Goal: Task Accomplishment & Management: Manage account settings

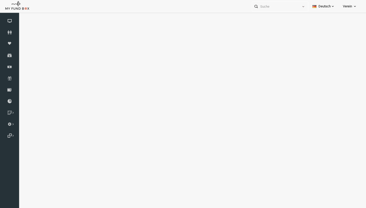
select select "100"
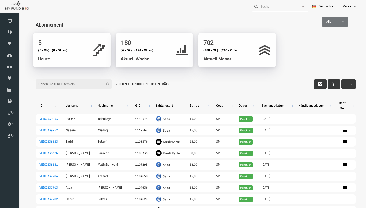
click at [51, 86] on input "Filter:" at bounding box center [66, 84] width 76 height 10
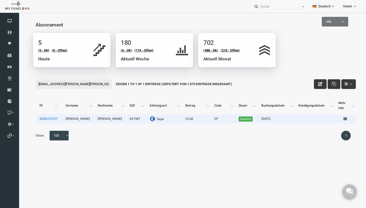
type input "mail.sandra.gagliano@gmail.com"
click at [42, 120] on link "VEDO237277" at bounding box center [41, 118] width 19 height 4
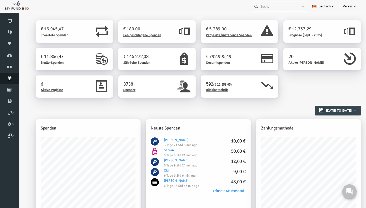
click at [13, 78] on icon at bounding box center [9, 78] width 19 height 4
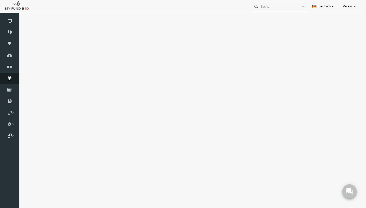
select select "100"
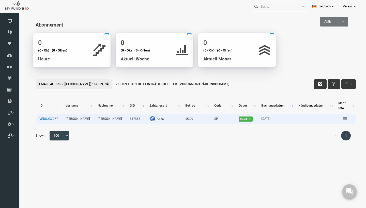
type input "mail.sandra.gagliano@gmail.com"
click at [41, 119] on link "VEDO237277" at bounding box center [41, 118] width 19 height 4
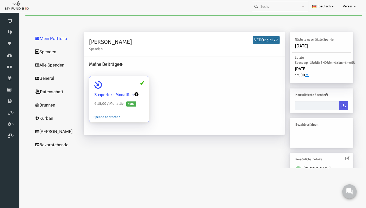
click at [101, 117] on link "Spende abbrechen" at bounding box center [99, 117] width 35 height 10
click at [130, 88] on input "Supporter - Monatlich € 15,00 / Monatlich Aktiv Spende abbrechen" at bounding box center [135, 83] width 10 height 10
click at [109, 115] on link "Spende abbrechen" at bounding box center [99, 117] width 35 height 10
click at [130, 88] on input "Supporter - Monatlich € 15,00 / Monatlich Aktiv Spende abbrechen" at bounding box center [135, 83] width 10 height 10
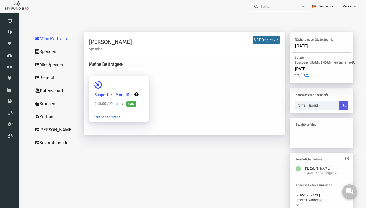
click at [99, 117] on link "Spende abbrechen" at bounding box center [99, 117] width 35 height 10
click at [130, 88] on input "Supporter - Monatlich € 15,00 / Monatlich Aktiv Spende abbrechen" at bounding box center [135, 83] width 10 height 10
radio input "true"
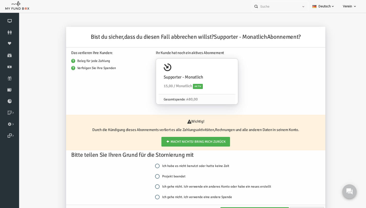
scroll to position [25, 0]
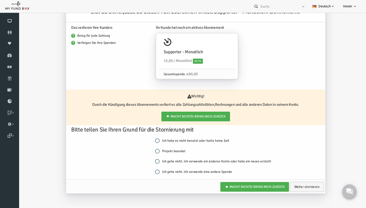
click at [151, 153] on input "Projekt beendet" at bounding box center [150, 151] width 5 height 5
radio input "true"
click at [295, 187] on link "Weiter stornieren" at bounding box center [300, 186] width 34 height 10
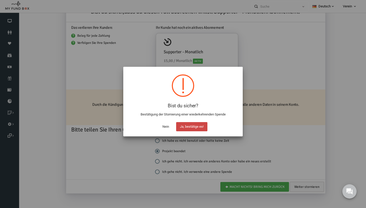
click at [192, 129] on button "Ja, bestätige es!" at bounding box center [191, 126] width 31 height 9
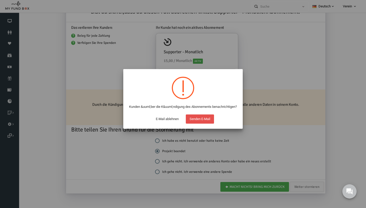
click at [198, 122] on button "Senden E-Mail" at bounding box center [200, 118] width 28 height 9
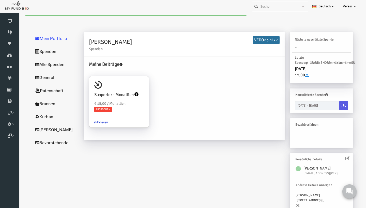
scroll to position [0, 0]
click at [5, 77] on icon at bounding box center [9, 78] width 19 height 4
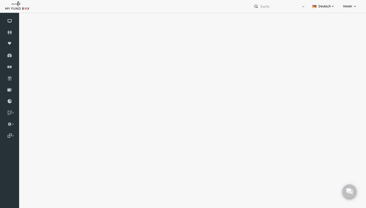
select select "100"
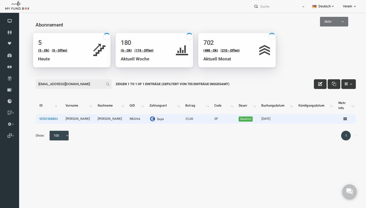
type input "[EMAIL_ADDRESS][DOMAIN_NAME]"
click at [38, 121] on link "VEDO308801" at bounding box center [41, 118] width 19 height 4
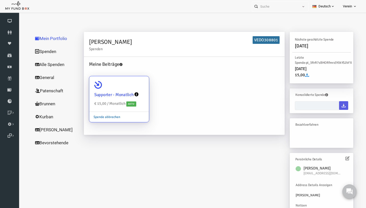
click at [107, 115] on link "Spende abbrechen" at bounding box center [99, 117] width 35 height 10
click at [130, 88] on input "Supporter - Monatlich € 15,00 / Monatlich Aktiv Spende abbrechen" at bounding box center [135, 83] width 10 height 10
radio input "true"
click at [105, 117] on link "Spende abbrechen" at bounding box center [99, 117] width 35 height 10
click at [130, 88] on input "Supporter - Monatlich € 15,00 / Monatlich Aktiv Spende abbrechen" at bounding box center [135, 83] width 10 height 10
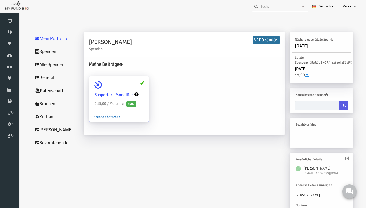
click at [105, 117] on link "Spende abbrechen" at bounding box center [99, 117] width 35 height 10
click at [130, 88] on input "Supporter - Monatlich € 15,00 / Monatlich Aktiv Spende abbrechen" at bounding box center [135, 83] width 10 height 10
click at [105, 117] on link "Spende abbrechen" at bounding box center [99, 117] width 35 height 10
click at [130, 88] on input "Supporter - Monatlich € 15,00 / Monatlich Aktiv Spende abbrechen" at bounding box center [135, 83] width 10 height 10
click at [105, 131] on div "Meine Beiträge Supporter - Monatlich € 15,00 / Monatlich Aktiv Spende abbrechen" at bounding box center [177, 96] width 201 height 78
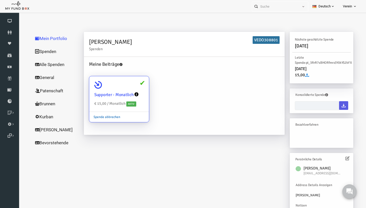
click at [115, 116] on link "Spende abbrechen" at bounding box center [99, 117] width 35 height 10
click at [130, 88] on input "Supporter - Monatlich € 15,00 / Monatlich Aktiv Spende abbrechen" at bounding box center [135, 83] width 10 height 10
click at [95, 117] on link "Spende abbrechen" at bounding box center [99, 117] width 35 height 10
click at [130, 88] on input "Supporter - Monatlich € 15,00 / Monatlich Aktiv Spende abbrechen" at bounding box center [135, 83] width 10 height 10
click at [95, 117] on link "Spende abbrechen" at bounding box center [99, 117] width 35 height 10
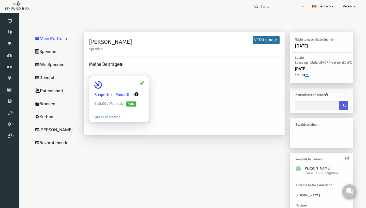
click at [130, 88] on input "Supporter - Monatlich € 15,00 / Monatlich Aktiv Spende abbrechen" at bounding box center [135, 83] width 10 height 10
click at [95, 117] on link "Spende abbrechen" at bounding box center [99, 117] width 35 height 10
click at [130, 88] on input "Supporter - Monatlich € 15,00 / Monatlich Aktiv Spende abbrechen" at bounding box center [135, 83] width 10 height 10
click at [100, 117] on link "Spende abbrechen" at bounding box center [99, 117] width 35 height 10
click at [130, 88] on input "Supporter - Monatlich € 15,00 / Monatlich Aktiv Spende abbrechen" at bounding box center [135, 83] width 10 height 10
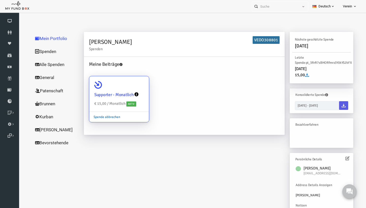
radio input "true"
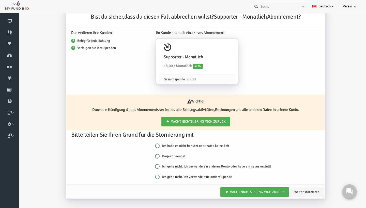
scroll to position [25, 0]
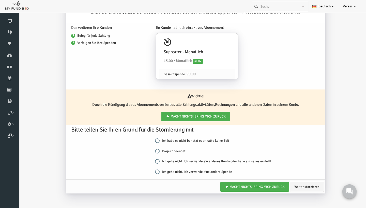
click at [153, 152] on label "Projekt beendet" at bounding box center [163, 150] width 31 height 5
click at [153, 152] on input "Projekt beendet" at bounding box center [150, 151] width 5 height 5
radio input "true"
click at [293, 187] on link "Weiter stornieren" at bounding box center [300, 186] width 34 height 10
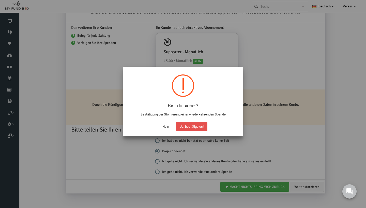
click at [186, 123] on button "Ja, bestätige es!" at bounding box center [191, 126] width 31 height 9
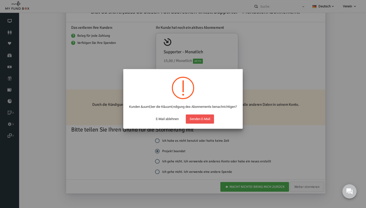
click at [196, 123] on button "Senden E-Mail" at bounding box center [200, 118] width 28 height 9
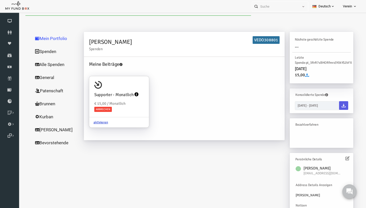
scroll to position [0, 0]
click at [5, 78] on icon at bounding box center [9, 78] width 19 height 4
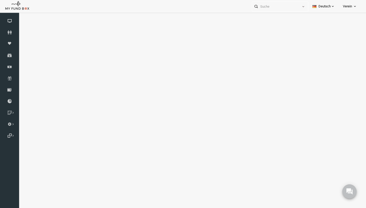
select select "100"
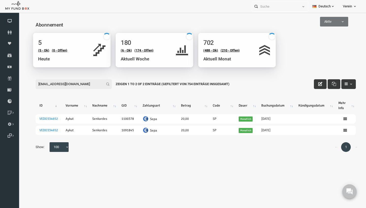
type input "senkardes90@gmail.com"
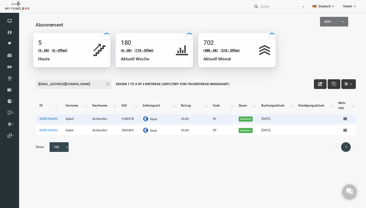
click at [46, 119] on link "VEDO334652" at bounding box center [41, 118] width 19 height 4
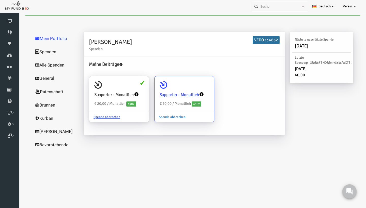
click at [168, 115] on link "Spende abbrechen" at bounding box center [164, 117] width 35 height 10
click at [196, 88] on input "Supporter - Monatlich € 20,00 / Monatlich Aktiv Spende abbrechen" at bounding box center [201, 83] width 10 height 10
radio input "true"
click at [167, 116] on link "Spende abbrechen" at bounding box center [164, 117] width 35 height 10
click at [196, 88] on input "Supporter - Monatlich € 20,00 / Monatlich Aktiv Spende abbrechen" at bounding box center [201, 83] width 10 height 10
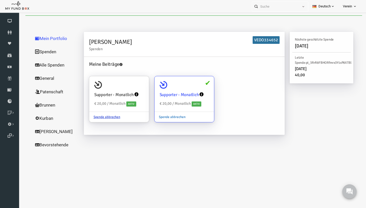
click at [164, 119] on link "Spende abbrechen" at bounding box center [164, 117] width 35 height 10
click at [196, 88] on input "Supporter - Monatlich € 20,00 / Monatlich Aktiv Spende abbrechen" at bounding box center [201, 83] width 10 height 10
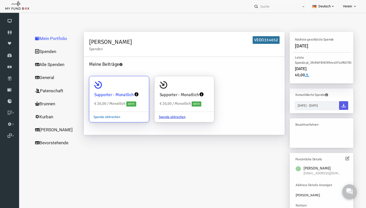
click at [105, 117] on link "Spende abbrechen" at bounding box center [99, 117] width 35 height 10
click at [130, 88] on input "Supporter - Monatlich € 20,00 / Monatlich Aktiv Spende abbrechen" at bounding box center [135, 83] width 10 height 10
radio input "true"
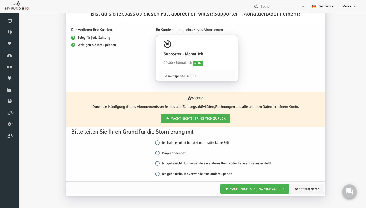
scroll to position [25, 0]
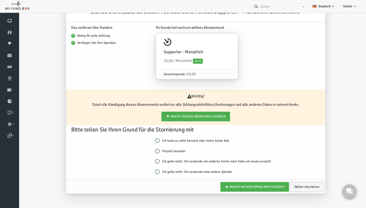
click at [153, 152] on input "Projekt beendet" at bounding box center [150, 151] width 5 height 5
radio input "true"
click at [298, 189] on link "Weiter stornieren" at bounding box center [300, 186] width 34 height 10
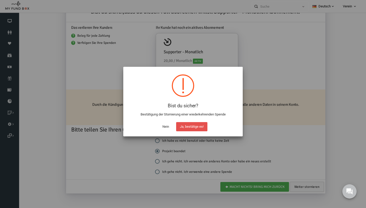
click at [195, 124] on button "Ja, bestätige es!" at bounding box center [191, 126] width 31 height 9
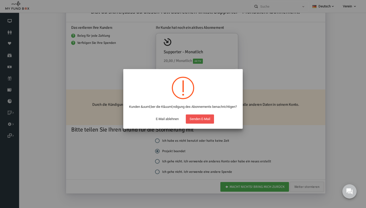
click at [204, 123] on button "Senden E-Mail" at bounding box center [200, 118] width 28 height 9
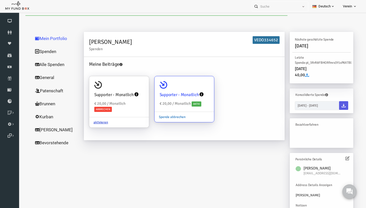
scroll to position [0, 0]
click at [166, 116] on link "Spende abbrechen" at bounding box center [164, 117] width 35 height 10
click at [196, 88] on input "Supporter - Monatlich € 20,00 / Monatlich Aktiv Spende abbrechen" at bounding box center [201, 83] width 10 height 10
radio input "true"
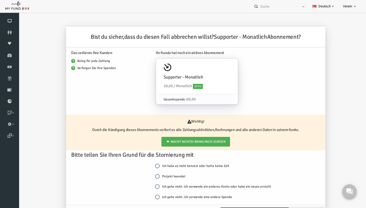
scroll to position [25, 0]
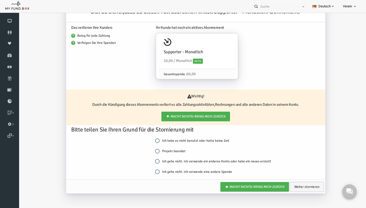
click at [156, 148] on div "Projekt beendet" at bounding box center [210, 150] width 125 height 5
click at [153, 149] on label "Projekt beendet" at bounding box center [163, 150] width 31 height 5
click at [153, 149] on input "Projekt beendet" at bounding box center [150, 151] width 5 height 5
radio input "true"
click at [298, 185] on link "Weiter stornieren" at bounding box center [300, 186] width 34 height 10
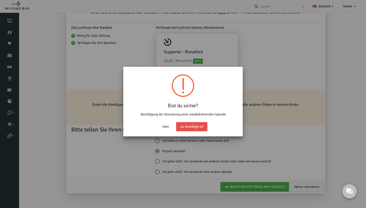
click at [201, 127] on button "Ja, bestätige es!" at bounding box center [191, 126] width 31 height 9
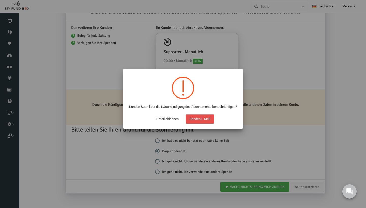
click at [199, 123] on button "Senden E-Mail" at bounding box center [200, 118] width 28 height 9
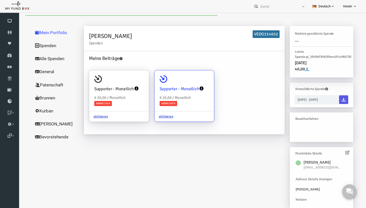
scroll to position [0, 0]
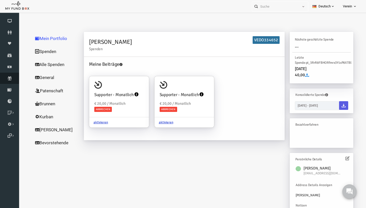
click at [8, 81] on link "Abonnement" at bounding box center [9, 77] width 19 height 11
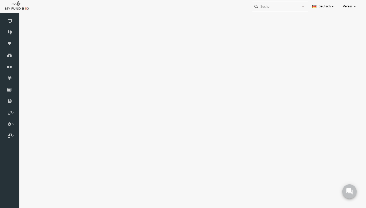
select select "100"
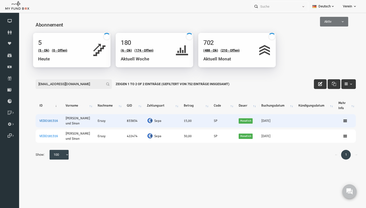
type input "[EMAIL_ADDRESS][DOMAIN_NAME]"
click at [45, 121] on link "VEDO181316" at bounding box center [41, 121] width 19 height 4
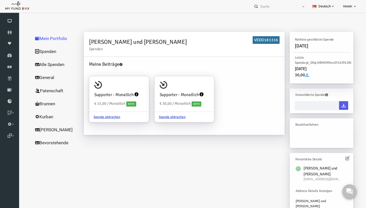
scroll to position [6, 0]
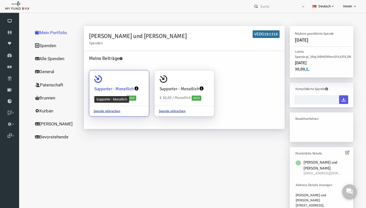
click at [117, 86] on h4 "Supporter - Monatlich" at bounding box center [106, 88] width 39 height 7
click at [130, 82] on input "Supporter - Monatlich € 15,00 / Monatlich Aktiv Spende abbrechen" at bounding box center [135, 77] width 10 height 10
radio input "true"
click at [99, 90] on h4 "Supporter - Monatlich" at bounding box center [106, 88] width 39 height 7
click at [130, 82] on input "Supporter - Monatlich € 15,00 / Monatlich Aktiv Spende abbrechen" at bounding box center [135, 77] width 10 height 10
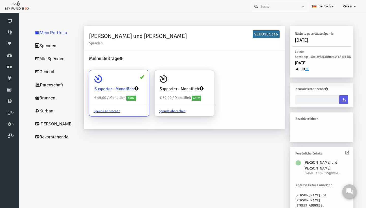
click at [93, 77] on icon at bounding box center [91, 79] width 8 height 8
click at [130, 77] on input "Supporter - Monatlich € 15,00 / Monatlich Aktiv Spende abbrechen" at bounding box center [135, 77] width 10 height 10
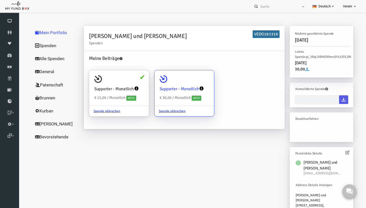
click at [156, 80] on icon at bounding box center [157, 79] width 8 height 8
click at [196, 80] on input "Supporter - Monatlich € 30,00 / Monatlich Aktiv Spende abbrechen" at bounding box center [201, 77] width 10 height 10
radio input "true"
click at [303, 121] on h6 "Bezahlverfahren" at bounding box center [313, 118] width 50 height 5
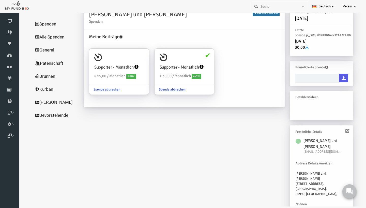
click at [340, 108] on p at bounding box center [314, 111] width 58 height 7
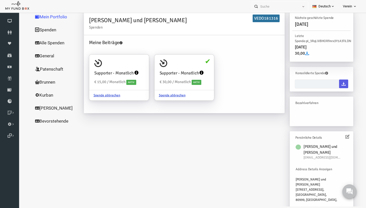
click at [305, 101] on h6 "Bezahlverfahren" at bounding box center [313, 102] width 50 height 5
click at [305, 105] on h6 "Bezahlverfahren" at bounding box center [313, 102] width 50 height 5
click at [304, 105] on h6 "Bezahlverfahren" at bounding box center [313, 102] width 50 height 5
click at [304, 106] on div "Bezahlverfahren" at bounding box center [314, 102] width 58 height 7
click at [342, 138] on icon at bounding box center [340, 136] width 4 height 4
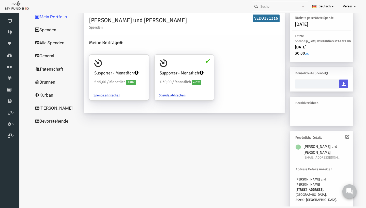
click at [340, 137] on icon at bounding box center [340, 136] width 4 height 4
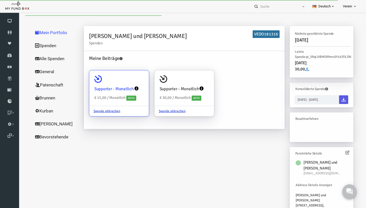
scroll to position [6, 0]
click at [111, 90] on h4 "Supporter - Monatlich" at bounding box center [106, 88] width 39 height 7
click at [130, 82] on input "Supporter - Monatlich € 15,00 / Monatlich Aktiv Spende abbrechen" at bounding box center [135, 77] width 10 height 10
radio input "true"
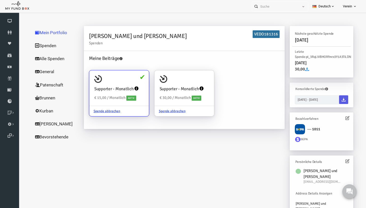
click at [339, 119] on icon at bounding box center [340, 118] width 4 height 4
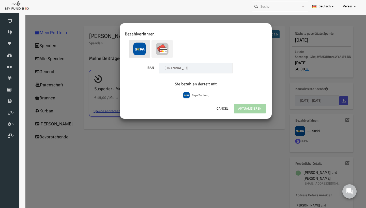
click at [162, 47] on label at bounding box center [154, 48] width 21 height 17
radio input "true"
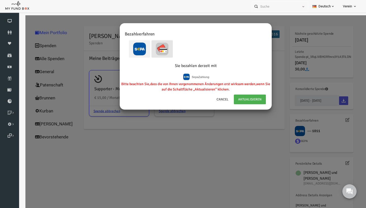
click at [135, 47] on img at bounding box center [132, 48] width 13 height 13
radio input "true"
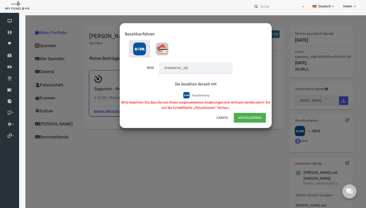
click at [209, 68] on input "DE65500105175445961011" at bounding box center [188, 68] width 73 height 11
paste input "84 7015 0000 1009 2610 56"
type input "DE84701500001009261056"
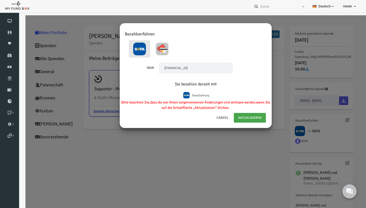
click at [249, 120] on link "AKTUALISIEREN" at bounding box center [243, 118] width 32 height 10
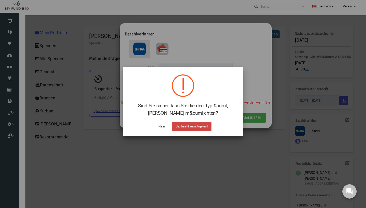
click at [195, 127] on button "Ja, best&auml;tige es!" at bounding box center [191, 126] width 39 height 9
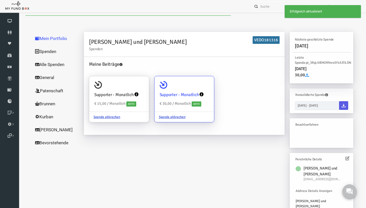
scroll to position [0, 0]
click at [156, 84] on icon at bounding box center [157, 85] width 8 height 8
click at [196, 84] on input "Supporter - Monatlich € 30,00 / Monatlich Aktiv Spende abbrechen" at bounding box center [201, 83] width 10 height 10
radio input "true"
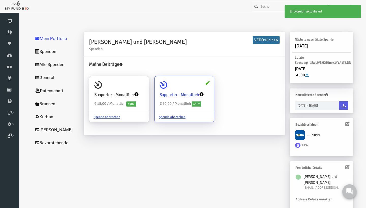
click at [156, 84] on icon at bounding box center [157, 85] width 8 height 8
click at [196, 84] on input "Supporter - Monatlich € 30,00 / Monatlich Aktiv Spende abbrechen" at bounding box center [201, 83] width 10 height 10
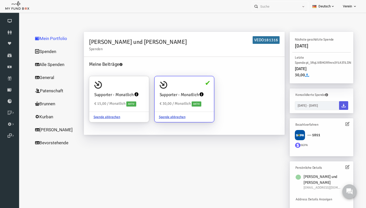
click at [341, 124] on icon at bounding box center [340, 124] width 4 height 4
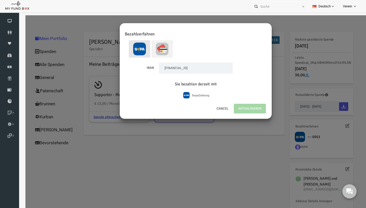
click at [158, 50] on img at bounding box center [155, 48] width 13 height 13
radio input "true"
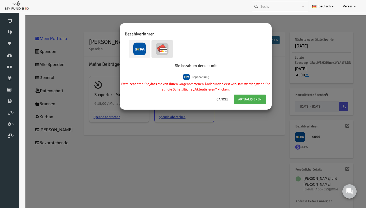
click at [141, 49] on label at bounding box center [132, 48] width 21 height 17
radio input "true"
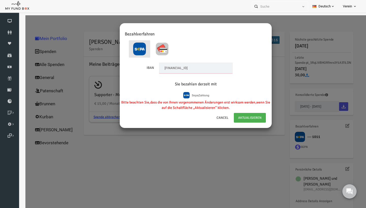
click at [216, 71] on input "DE65500105175445961011" at bounding box center [188, 68] width 73 height 11
paste input "84 7015 0000 1009 2610 56"
type input "DE84701500001009261056"
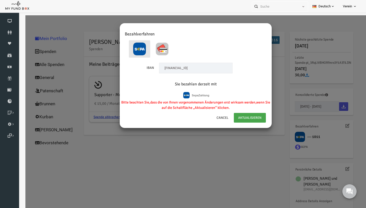
click at [246, 116] on link "AKTUALISIEREN" at bounding box center [243, 118] width 32 height 10
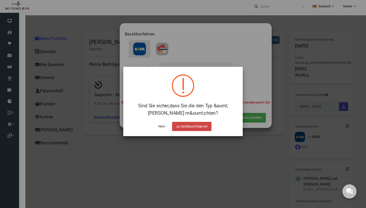
click at [190, 125] on button "Ja, best&auml;tige es!" at bounding box center [191, 126] width 39 height 9
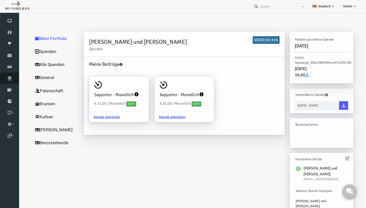
click at [9, 83] on link "Abonnement" at bounding box center [9, 77] width 19 height 11
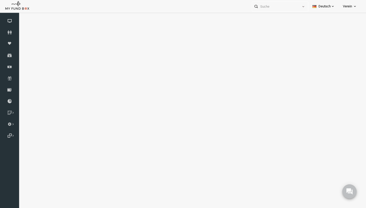
select select "100"
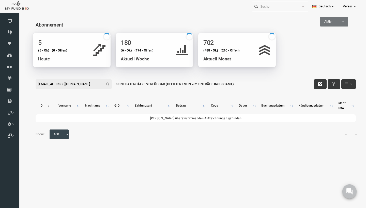
type input "[EMAIL_ADDRESS][DOMAIN_NAME]"
click at [325, 21] on span "Aktiv" at bounding box center [327, 21] width 28 height 5
select select "all"
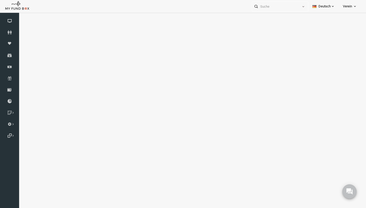
select select "100"
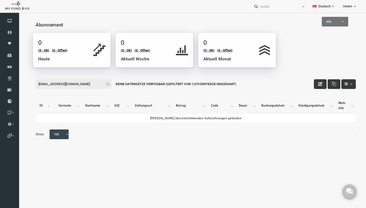
click at [91, 86] on input "[EMAIL_ADDRESS][DOMAIN_NAME]" at bounding box center [66, 84] width 76 height 10
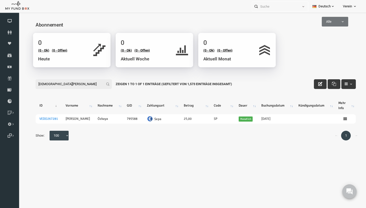
type input "muhammed öz"
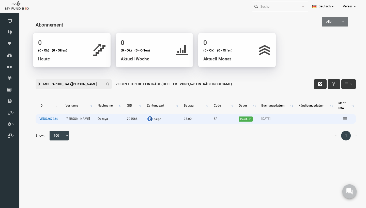
click at [44, 120] on link "VEDO267281" at bounding box center [41, 118] width 19 height 4
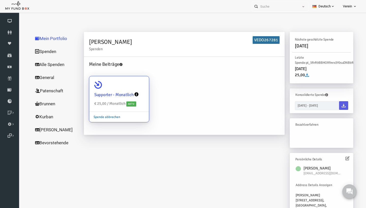
click at [106, 118] on link "Spende abbrechen" at bounding box center [99, 117] width 35 height 10
click at [130, 88] on input "Supporter - Monatlich € 25,00 / Monatlich Aktiv Spende abbrechen" at bounding box center [135, 83] width 10 height 10
radio input "true"
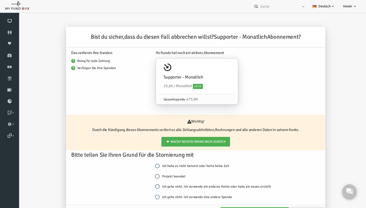
click at [153, 175] on label "Projekt beendet" at bounding box center [163, 175] width 31 height 5
click at [153, 175] on input "Projekt beendet" at bounding box center [150, 176] width 5 height 5
radio input "true"
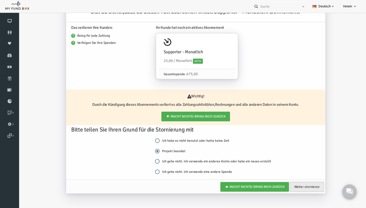
click at [294, 185] on link "Weiter stornieren" at bounding box center [300, 186] width 34 height 10
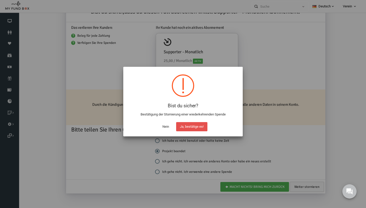
click at [186, 123] on button "Ja, bestätige es!" at bounding box center [191, 126] width 31 height 9
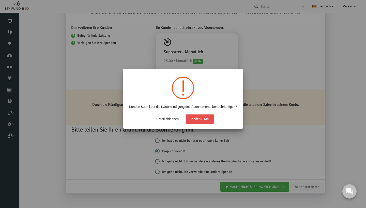
click at [199, 123] on button "Senden E-Mail" at bounding box center [200, 118] width 28 height 9
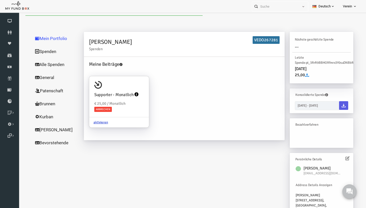
scroll to position [0, 0]
